Goal: Complete application form: Complete application form

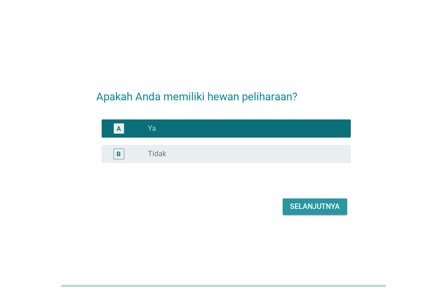
click at [316, 210] on div "Selanjutnya" at bounding box center [315, 206] width 50 height 11
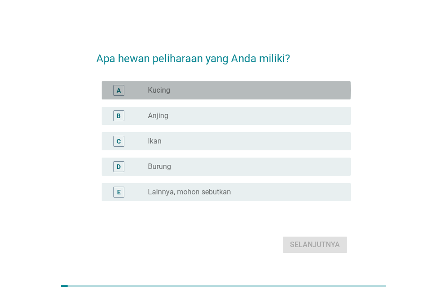
click at [239, 87] on div "radio_button_unchecked Kucing" at bounding box center [242, 90] width 188 height 9
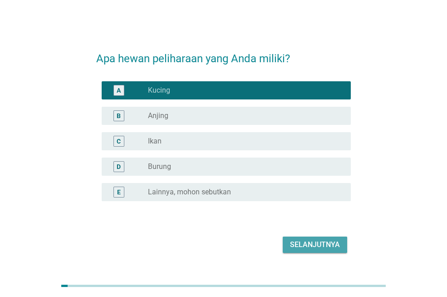
click at [318, 244] on div "Selanjutnya" at bounding box center [315, 244] width 50 height 11
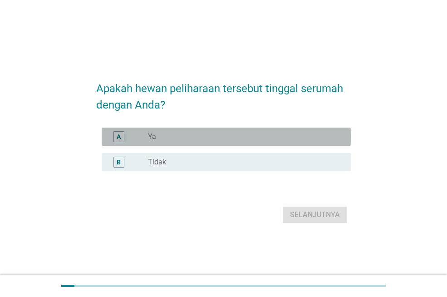
click at [252, 136] on div "radio_button_unchecked Ya" at bounding box center [242, 136] width 188 height 9
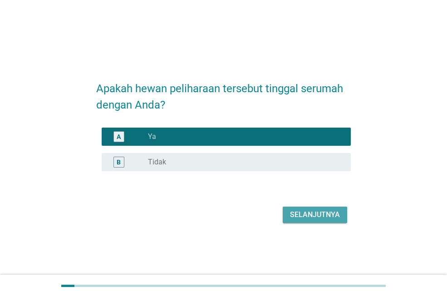
click at [299, 217] on div "Selanjutnya" at bounding box center [315, 214] width 50 height 11
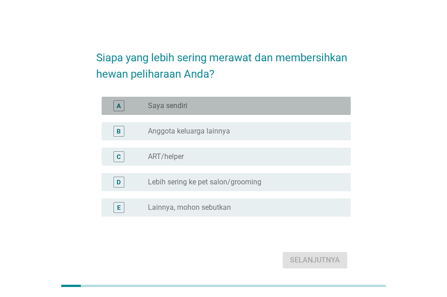
click at [262, 107] on div "radio_button_unchecked Saya sendiri" at bounding box center [242, 105] width 188 height 9
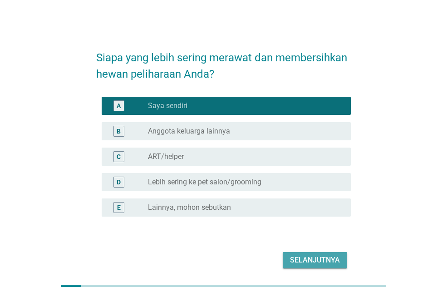
click at [318, 264] on div "Selanjutnya" at bounding box center [315, 259] width 50 height 11
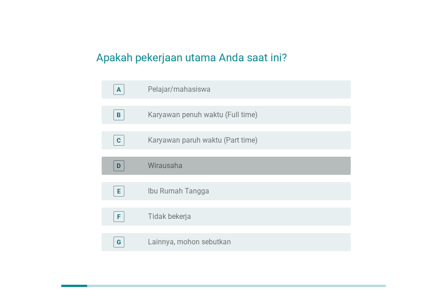
click at [175, 171] on div "radio_button_unchecked Wirausaha" at bounding box center [245, 165] width 195 height 11
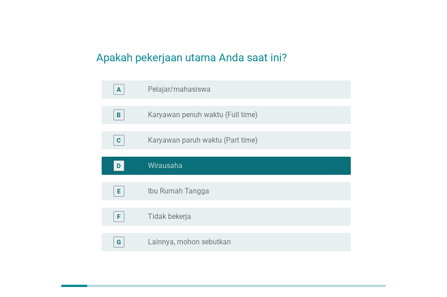
scroll to position [71, 0]
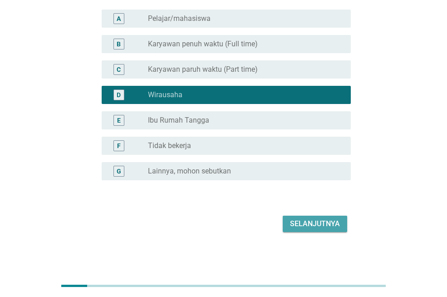
click at [315, 223] on div "Selanjutnya" at bounding box center [315, 223] width 50 height 11
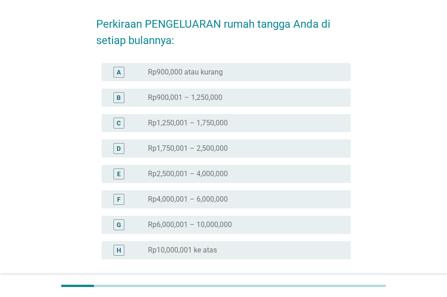
scroll to position [91, 0]
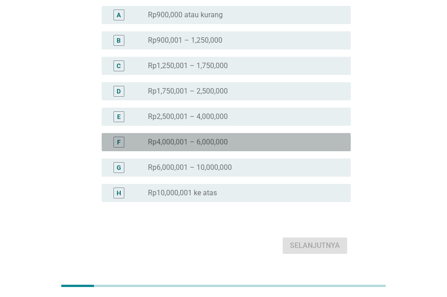
click at [222, 143] on label "Rp4,000,001 – 6,000,000" at bounding box center [188, 141] width 80 height 9
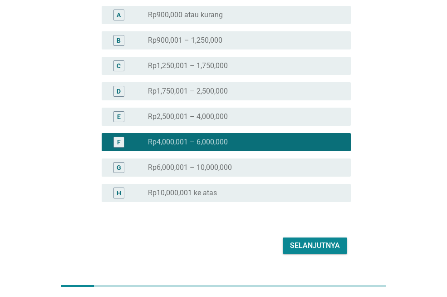
click at [224, 163] on label "Rp6,000,001 – 10,000,000" at bounding box center [190, 167] width 84 height 9
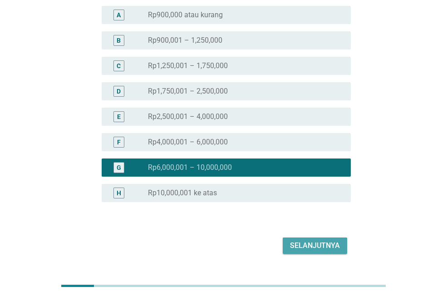
click at [307, 244] on div "Selanjutnya" at bounding box center [315, 245] width 50 height 11
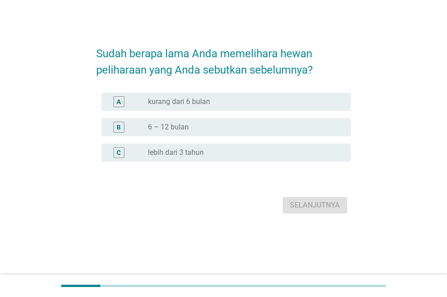
scroll to position [0, 0]
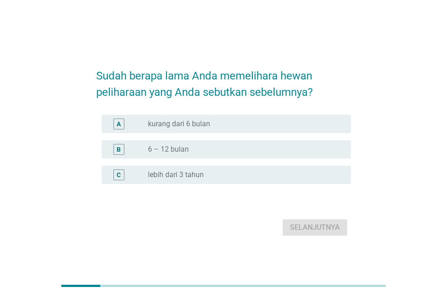
click at [205, 170] on div "radio_button_unchecked lebih dari 3 tahun" at bounding box center [245, 174] width 195 height 11
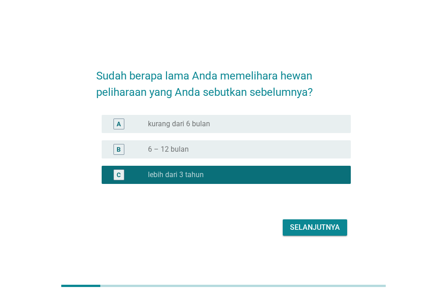
click at [211, 150] on div "radio_button_unchecked 6 – 12 bulan" at bounding box center [242, 149] width 188 height 9
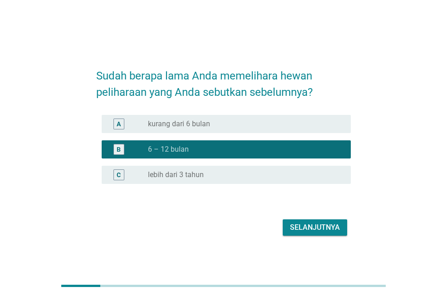
click at [315, 229] on div "Selanjutnya" at bounding box center [315, 227] width 50 height 11
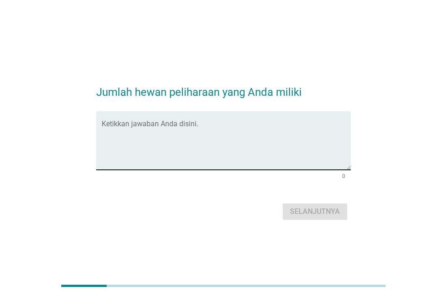
click at [212, 141] on textarea "Ketikkan jawaban Anda disini." at bounding box center [226, 146] width 249 height 48
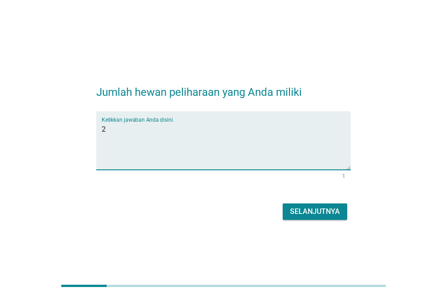
type textarea "2"
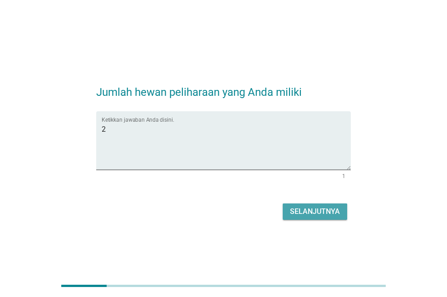
click at [322, 216] on div "Selanjutnya" at bounding box center [315, 211] width 50 height 11
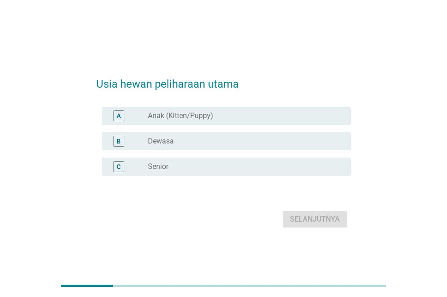
click at [227, 140] on div "radio_button_unchecked Dewasa" at bounding box center [242, 140] width 188 height 9
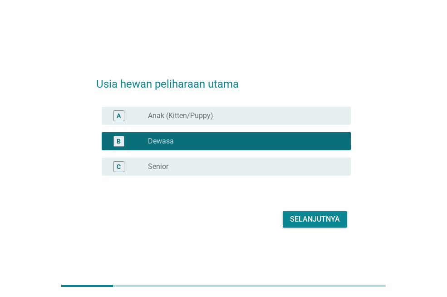
click at [229, 117] on div "radio_button_unchecked Anak (Kitten/Puppy)" at bounding box center [242, 115] width 188 height 9
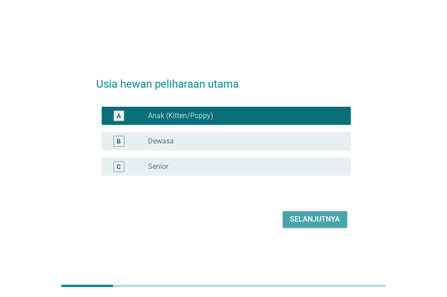
click at [293, 221] on div "Selanjutnya" at bounding box center [315, 219] width 50 height 11
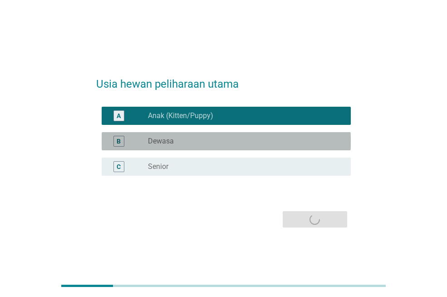
click at [155, 138] on label "Dewasa" at bounding box center [161, 140] width 26 height 9
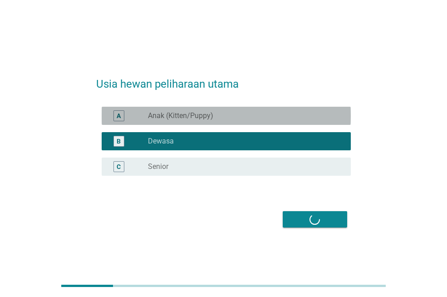
click at [162, 117] on label "Anak (Kitten/Puppy)" at bounding box center [180, 115] width 65 height 9
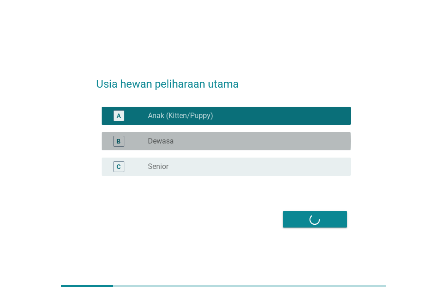
click at [164, 140] on label "Dewasa" at bounding box center [161, 140] width 26 height 9
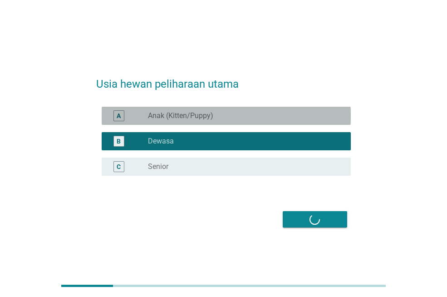
drag, startPoint x: 164, startPoint y: 116, endPoint x: 166, endPoint y: 131, distance: 15.2
click at [164, 117] on label "Anak (Kitten/Puppy)" at bounding box center [180, 115] width 65 height 9
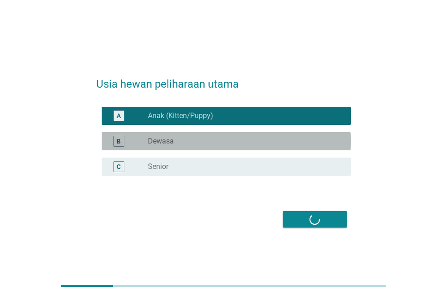
click at [168, 139] on label "Dewasa" at bounding box center [161, 140] width 26 height 9
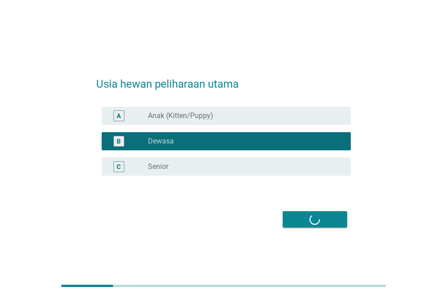
scroll to position [22, 0]
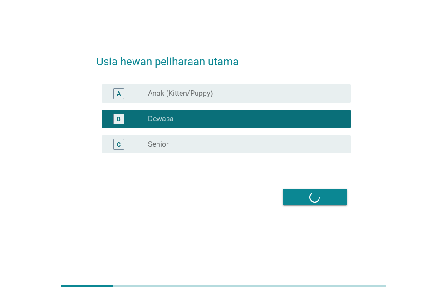
click at [318, 197] on div "Selanjutnya" at bounding box center [223, 197] width 254 height 22
click at [317, 198] on div "Selanjutnya" at bounding box center [223, 197] width 254 height 22
